Goal: Task Accomplishment & Management: Complete application form

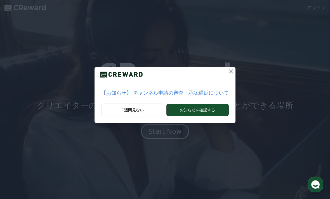
click at [180, 112] on button "お知らせを確認する" at bounding box center [197, 110] width 62 height 12
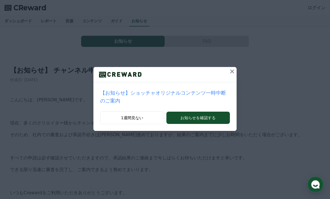
click at [229, 75] on button at bounding box center [231, 71] width 9 height 9
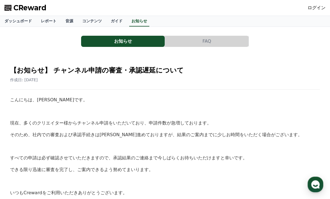
click at [18, 10] on span "CReward" at bounding box center [29, 7] width 33 height 9
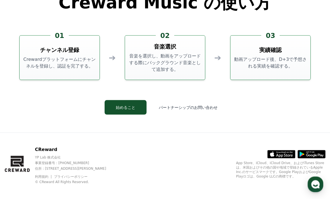
scroll to position [1496, 0]
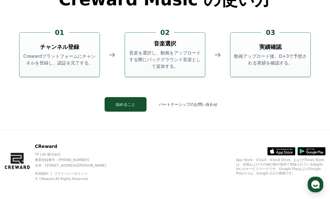
click at [125, 112] on button "始めること" at bounding box center [125, 104] width 42 height 15
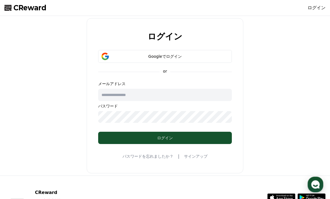
click at [114, 55] on div "Googleでログイン" at bounding box center [164, 57] width 117 height 6
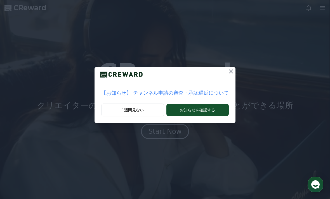
click at [128, 112] on button "1週間見ない" at bounding box center [132, 110] width 63 height 13
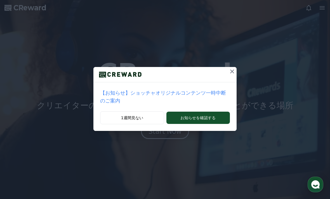
click at [127, 115] on button "1週間見ない" at bounding box center [132, 117] width 64 height 13
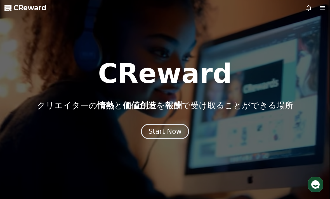
click at [121, 122] on div "CReward クリエイターの 情熱 と 価値創造 を 報酬 で受け取ることができる場所 Start Now" at bounding box center [165, 99] width 330 height 79
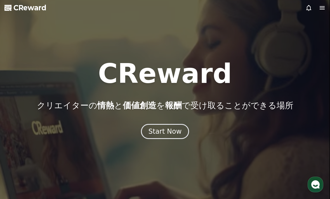
click at [156, 136] on div "Start Now" at bounding box center [164, 131] width 33 height 9
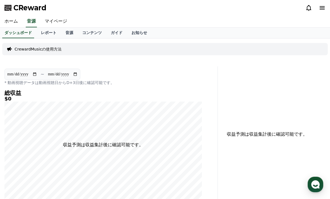
click at [46, 34] on link "レポート" at bounding box center [48, 33] width 25 height 11
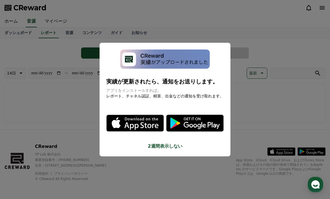
click at [68, 106] on button "close modal" at bounding box center [165, 99] width 330 height 199
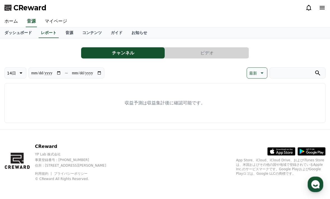
scroll to position [11, 0]
click at [49, 16] on link "マイページ" at bounding box center [55, 22] width 31 height 12
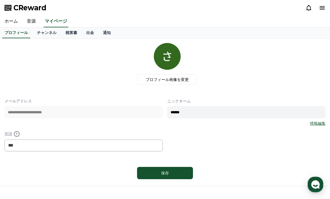
click at [88, 35] on link "出金" at bounding box center [90, 33] width 17 height 11
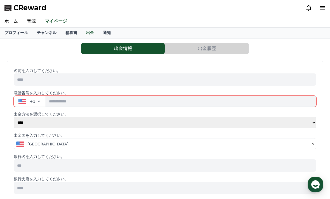
click at [9, 22] on link "ホーム" at bounding box center [11, 22] width 22 height 12
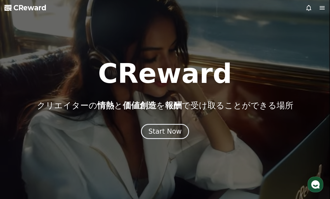
click at [153, 132] on div "Start Now" at bounding box center [164, 131] width 33 height 9
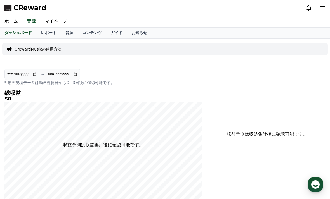
click at [23, 49] on p "CrewardMusicの使用方法" at bounding box center [38, 49] width 47 height 6
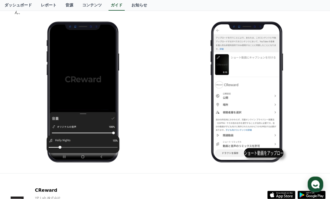
scroll to position [643, 0]
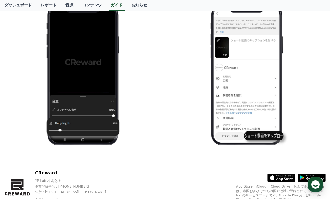
click at [273, 175] on icon at bounding box center [272, 177] width 4 height 5
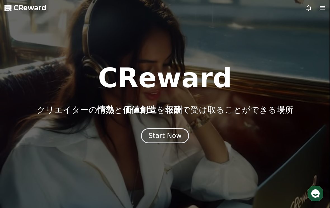
click at [319, 8] on icon at bounding box center [322, 7] width 7 height 7
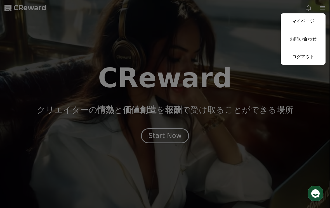
click at [294, 23] on link "マイページ" at bounding box center [303, 21] width 45 height 16
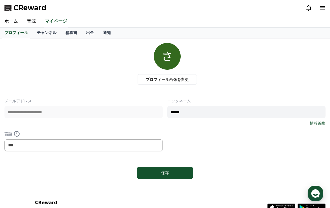
click at [42, 33] on link "チャンネル" at bounding box center [46, 33] width 28 height 11
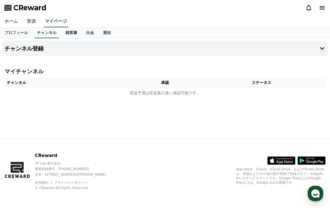
click at [12, 86] on th "チャンネル" at bounding box center [68, 83] width 128 height 10
click at [10, 54] on button "チャンネル登録" at bounding box center [164, 49] width 325 height 16
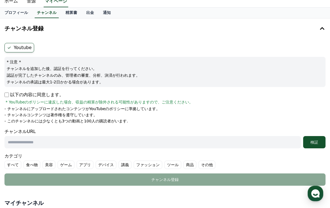
scroll to position [13, 0]
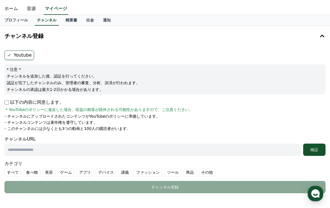
click at [11, 151] on input "text" at bounding box center [152, 150] width 296 height 12
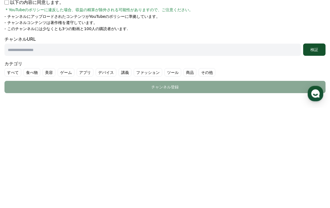
click at [10, 144] on input "text" at bounding box center [152, 150] width 296 height 12
paste input "**********"
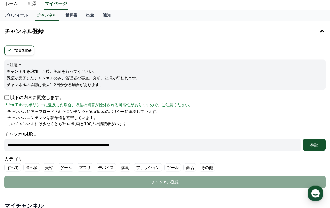
scroll to position [18, 0]
type input "**********"
click at [20, 123] on p "- このチャンネルには少なくとも3つの動画と100人の購読者がいます." at bounding box center [65, 124] width 123 height 6
click at [313, 145] on div "検証" at bounding box center [314, 145] width 18 height 6
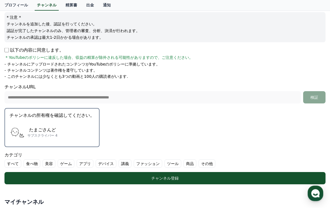
scroll to position [65, 0]
click at [198, 164] on label "その他" at bounding box center [206, 164] width 17 height 8
click at [160, 182] on button "チャンネル登録" at bounding box center [164, 178] width 321 height 12
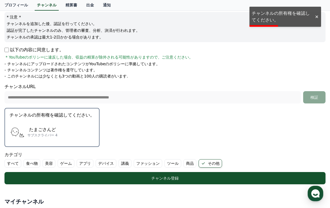
click at [36, 124] on div "たまごさんど サブスクライバー 4" at bounding box center [51, 132] width 85 height 22
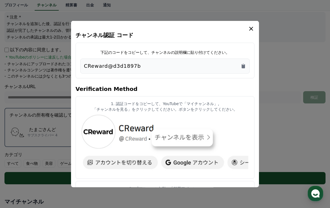
scroll to position [0, 0]
click at [244, 68] on icon "Copy to clipboard" at bounding box center [242, 66] width 3 height 4
click at [14, 99] on button "close modal" at bounding box center [165, 104] width 330 height 208
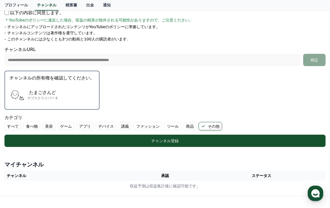
scroll to position [103, 0]
click at [146, 141] on div "チャンネル登録" at bounding box center [165, 141] width 298 height 6
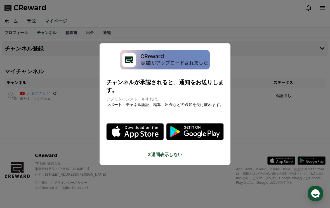
click at [155, 152] on button "2週間表示しない" at bounding box center [164, 155] width 117 height 7
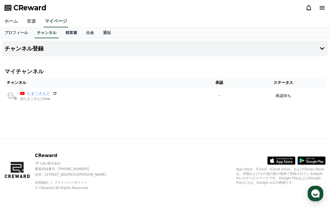
click at [54, 92] on icon at bounding box center [54, 93] width 3 height 3
click at [27, 46] on h4 "チャンネル登録" at bounding box center [23, 49] width 39 height 6
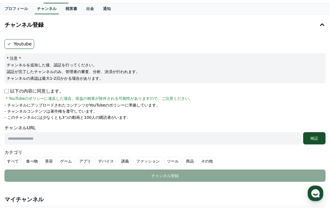
scroll to position [16, 0]
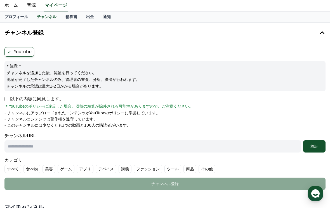
click at [18, 106] on span "* YouTubeのポリシーに違反した場合、収益の精算が除外される可能性がありますので、ご注意ください。" at bounding box center [99, 107] width 187 height 6
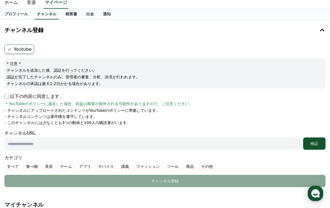
scroll to position [22, 0]
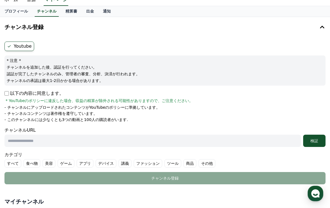
click at [16, 98] on div "以下の内容に同意します。 * YouTubeのポリシーに違反した場合、収益の精算が除外される可能性がありますので、ご注意ください。" at bounding box center [164, 96] width 321 height 13
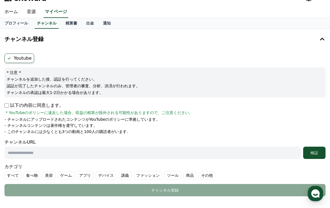
scroll to position [0, 0]
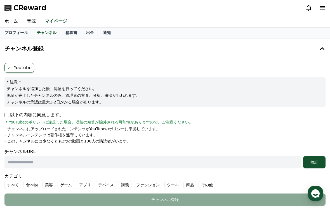
click at [319, 8] on icon at bounding box center [322, 7] width 7 height 7
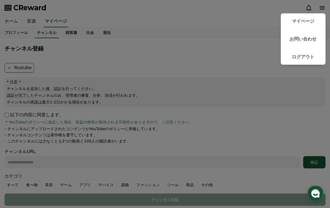
click at [22, 62] on button "close" at bounding box center [165, 104] width 330 height 208
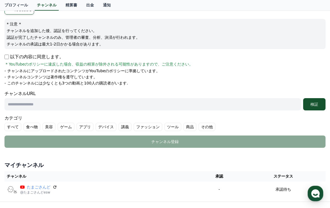
scroll to position [58, 0]
click at [21, 63] on span "* YouTubeのポリシーに違反した場合、収益の精算が除外される可能性がありますので、ご注意ください。" at bounding box center [99, 65] width 187 height 6
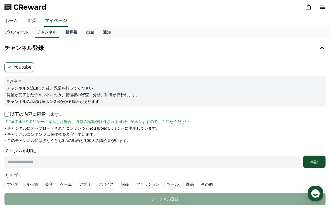
scroll to position [0, 0]
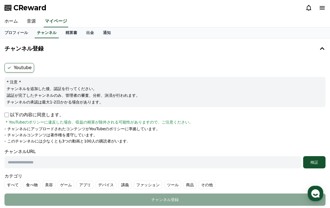
click at [11, 8] on polygon at bounding box center [7, 8] width 7 height 6
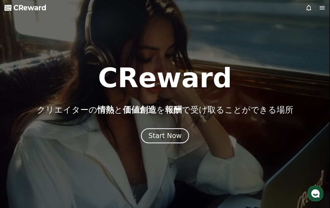
click at [11, 8] on polygon at bounding box center [7, 8] width 7 height 6
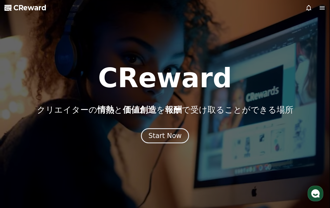
click at [314, 190] on use "button" at bounding box center [315, 194] width 8 height 8
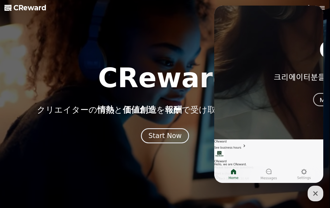
click at [183, 141] on button "Start Now" at bounding box center [165, 136] width 48 height 15
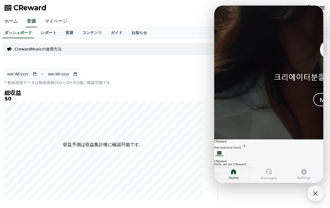
click at [260, 194] on div "収益予測は収益集計後に確認可能です。" at bounding box center [274, 134] width 108 height 136
click at [313, 189] on icon "button" at bounding box center [315, 194] width 10 height 10
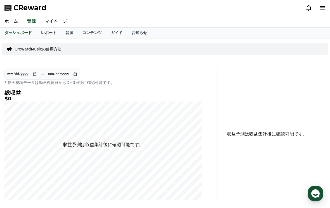
click at [111, 33] on link "ガイド" at bounding box center [116, 33] width 21 height 11
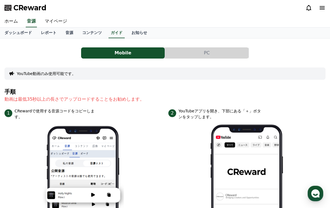
click at [67, 32] on link "音源" at bounding box center [69, 33] width 17 height 11
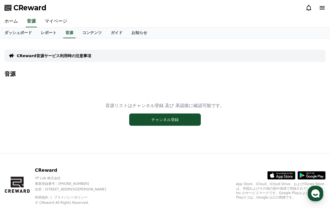
click at [54, 22] on link "マイページ" at bounding box center [55, 22] width 31 height 12
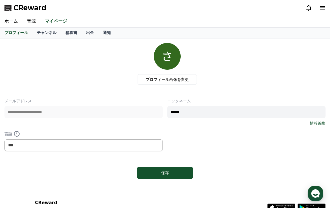
click at [44, 33] on link "チャンネル" at bounding box center [46, 33] width 28 height 11
